Goal: Transaction & Acquisition: Purchase product/service

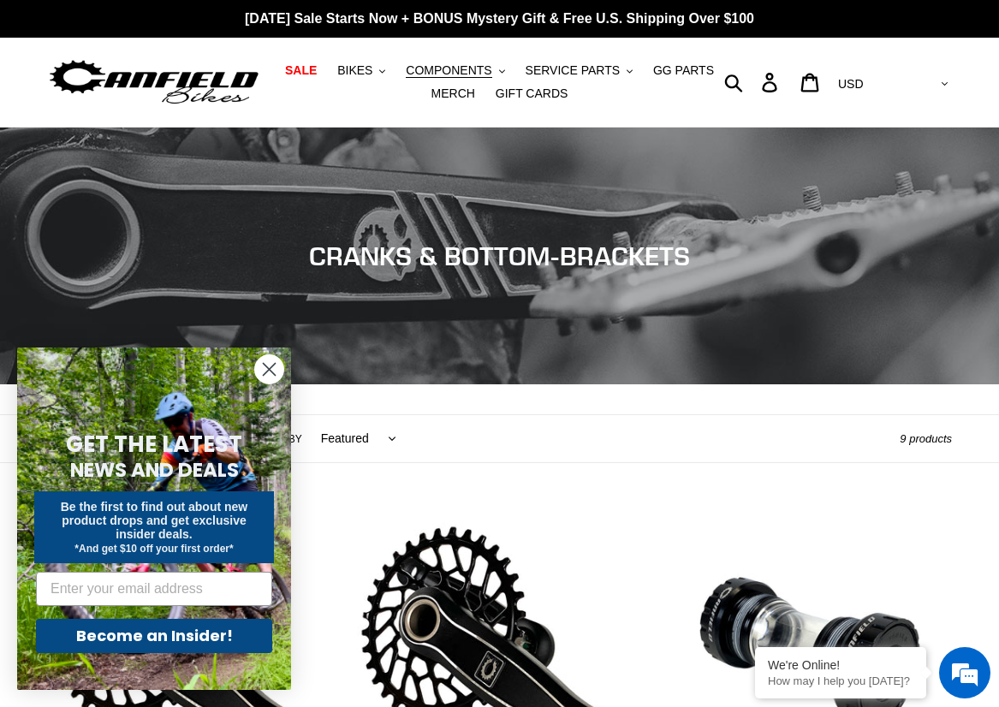
scroll to position [332, 0]
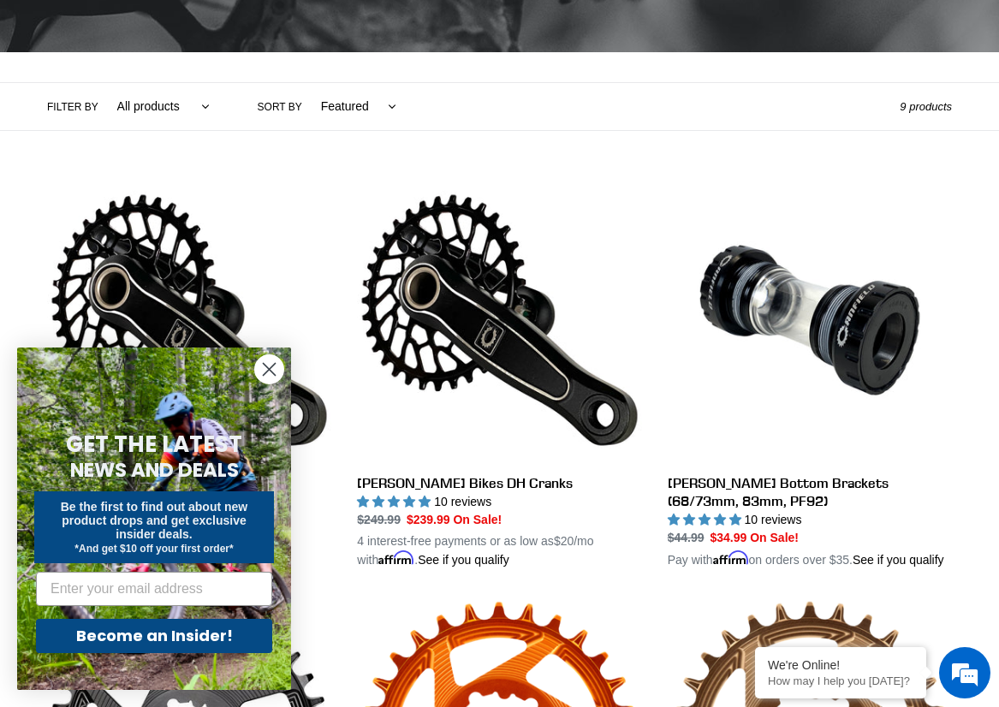
click at [272, 359] on circle "Close dialog" at bounding box center [269, 369] width 28 height 28
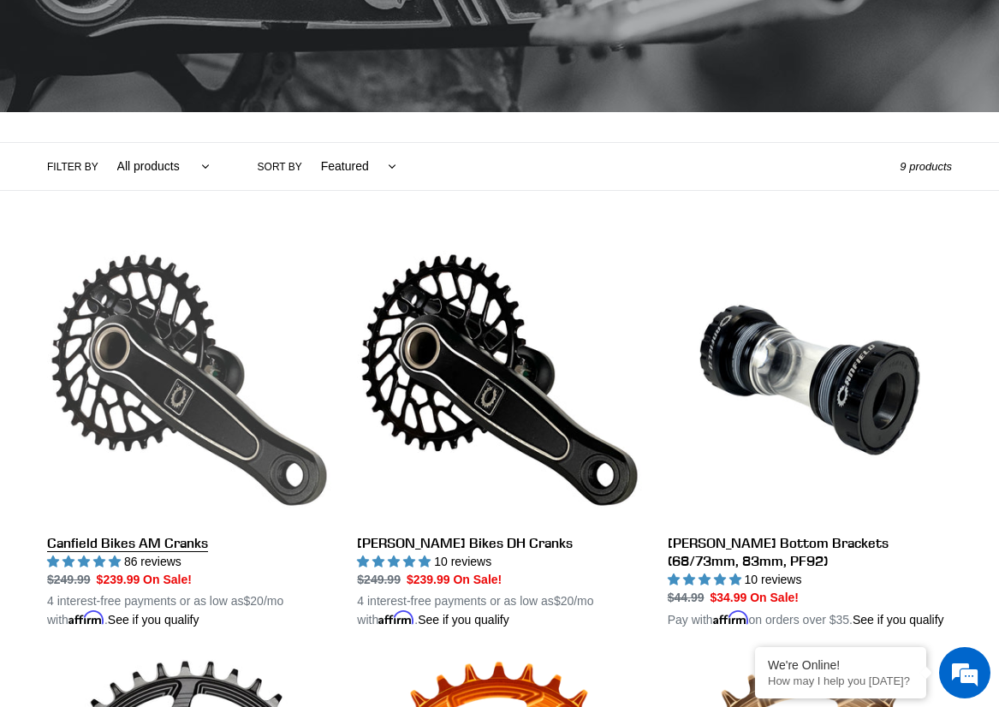
scroll to position [0, 0]
click at [175, 360] on link "Canfield Bikes AM Cranks" at bounding box center [189, 433] width 284 height 391
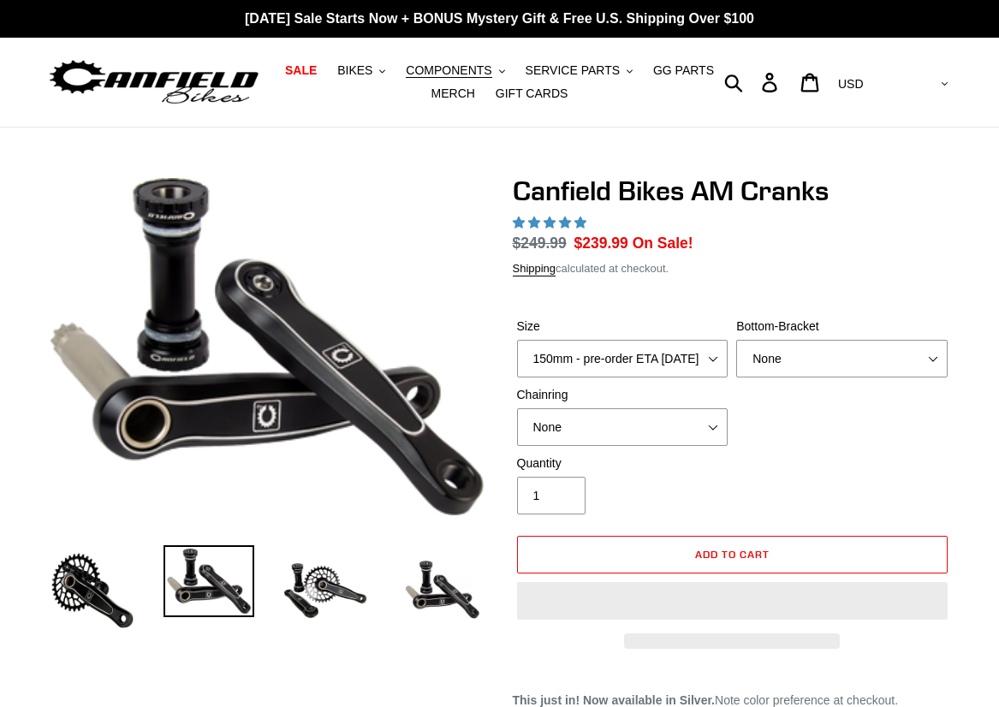
select select "highest-rating"
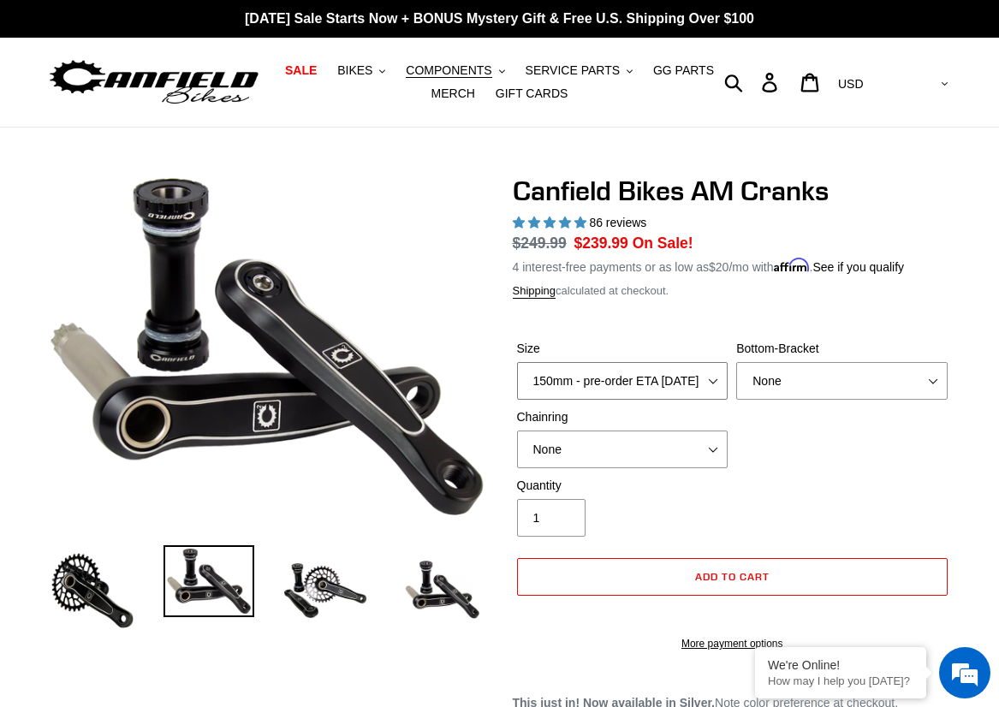
click at [600, 393] on select "150mm - pre-order ETA 9/30/25 155mm - pre-order ETA 9/30/25 160mm - pre-order E…" at bounding box center [622, 381] width 211 height 38
select select "165mm - pre-order ETA 9/30/25"
click at [517, 362] on select "150mm - pre-order ETA 9/30/25 155mm - pre-order ETA 9/30/25 160mm - pre-order E…" at bounding box center [622, 381] width 211 height 38
click at [782, 372] on select "None BSA Threaded 68/73mm Press Fit PF92" at bounding box center [841, 381] width 211 height 38
select select "Press Fit PF92"
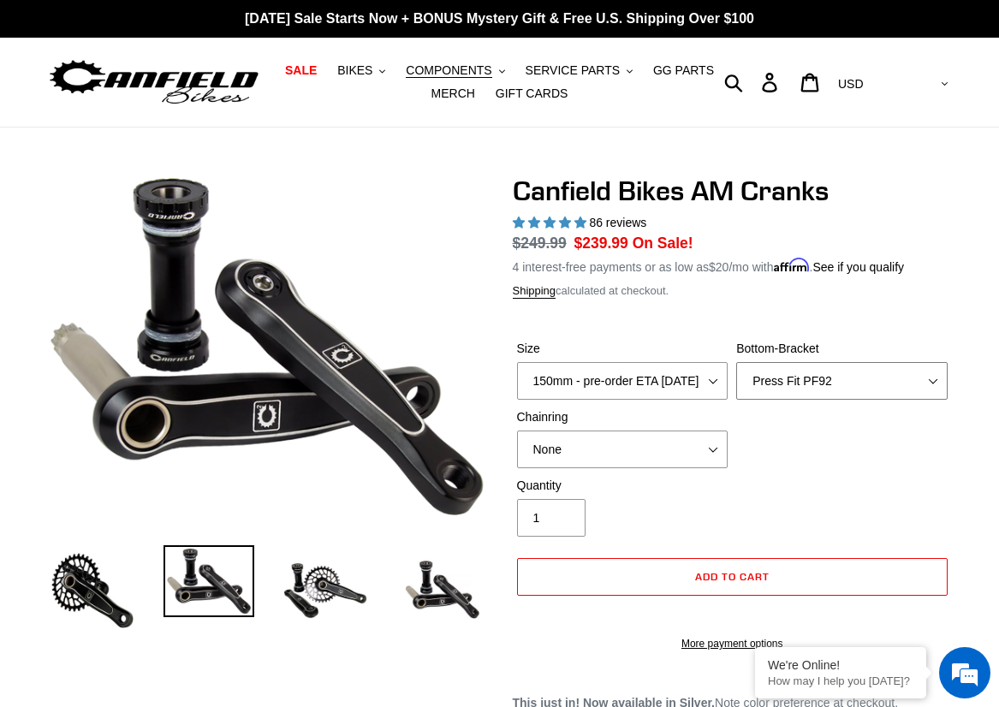
click at [736, 362] on select "None BSA Threaded 68/73mm Press Fit PF92" at bounding box center [841, 381] width 211 height 38
click at [653, 448] on select "None 30t Round (Boost 148) 30t Oval (Boost 148) 32t Round (Boost 148) 32t Oval …" at bounding box center [622, 450] width 211 height 38
select select "32t Round (Boost 148)"
click at [517, 431] on select "None 30t Round (Boost 148) 30t Oval (Boost 148) 32t Round (Boost 148) 32t Oval …" at bounding box center [622, 450] width 211 height 38
